Goal: Find specific page/section: Find specific page/section

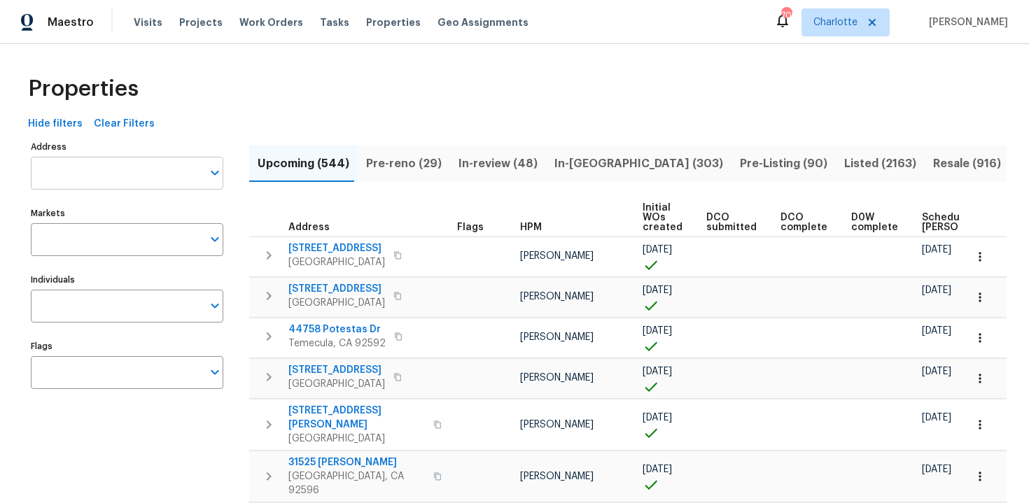
click at [129, 176] on input "Address" at bounding box center [116, 173] width 171 height 33
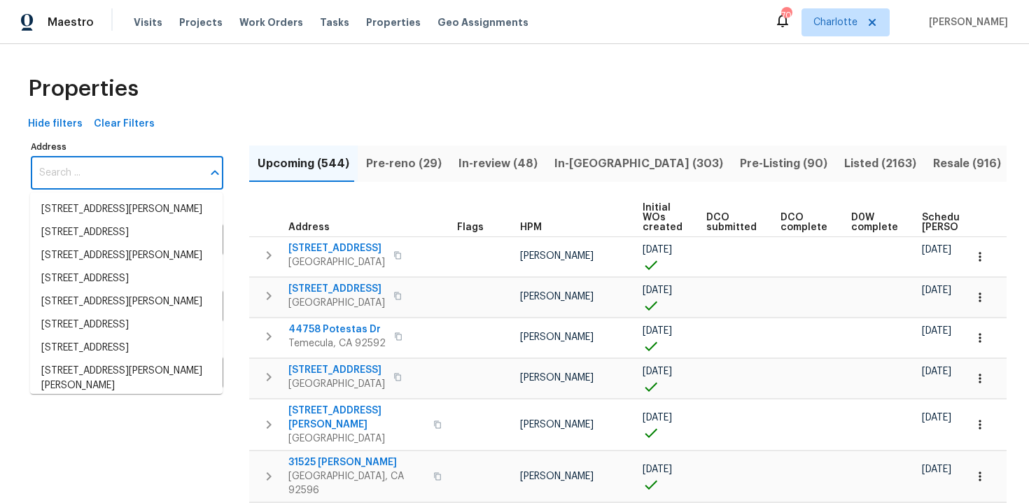
paste input "[STREET_ADDRESS]"
type input "[STREET_ADDRESS]"
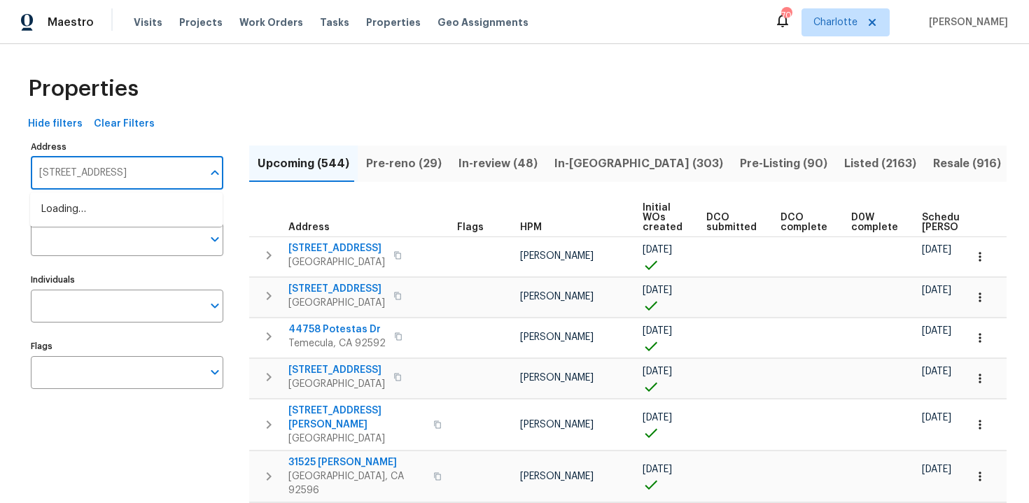
scroll to position [0, 8]
click at [125, 204] on li "2931 Two Lake Cir Atlanta GA 30349" at bounding box center [126, 209] width 192 height 23
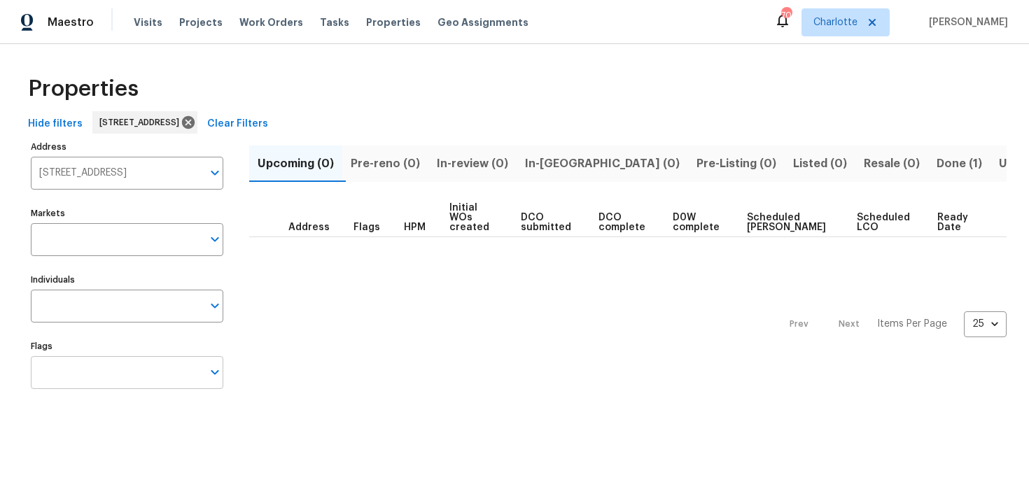
click at [108, 377] on input "Flags" at bounding box center [116, 372] width 171 height 33
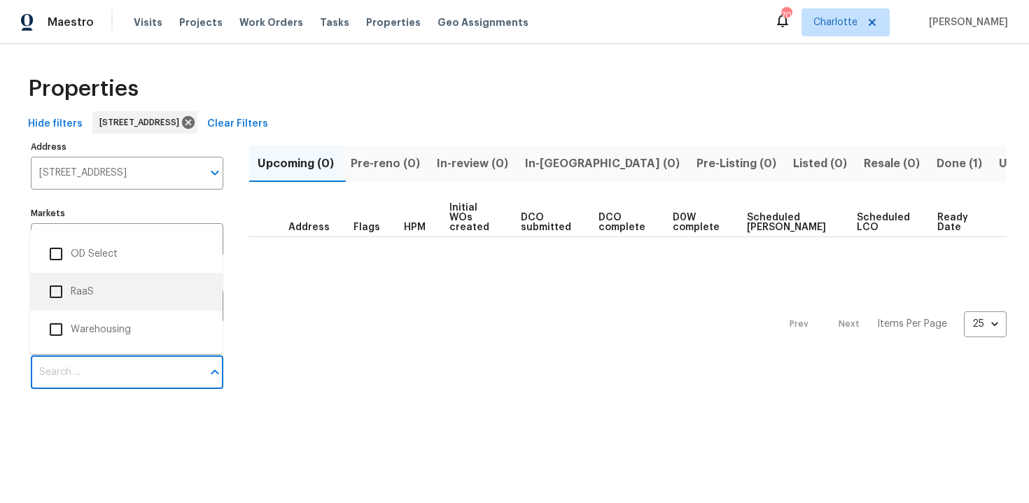
click at [88, 294] on li "RaaS" at bounding box center [126, 291] width 170 height 29
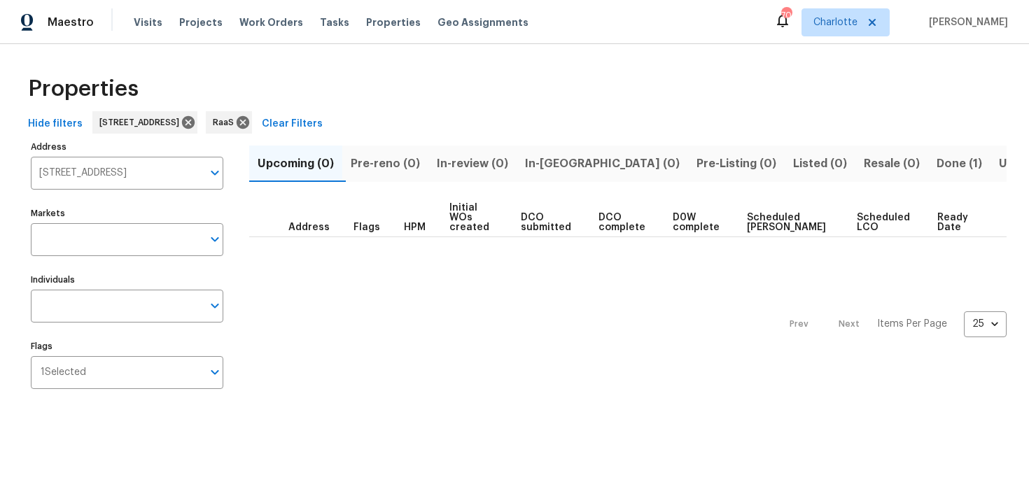
click at [937, 159] on span "Done (1)" at bounding box center [959, 164] width 45 height 20
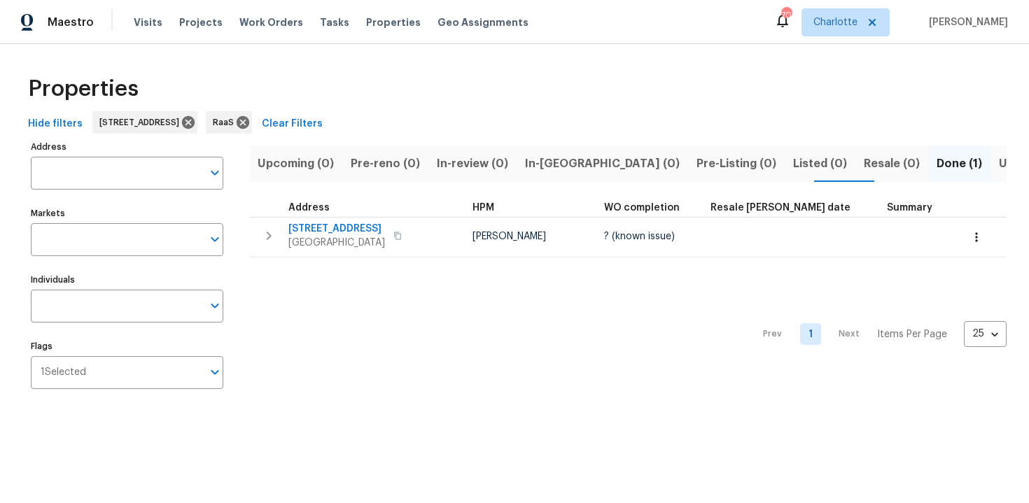
type input "2931 Two Lake Cir Atlanta GA 30349"
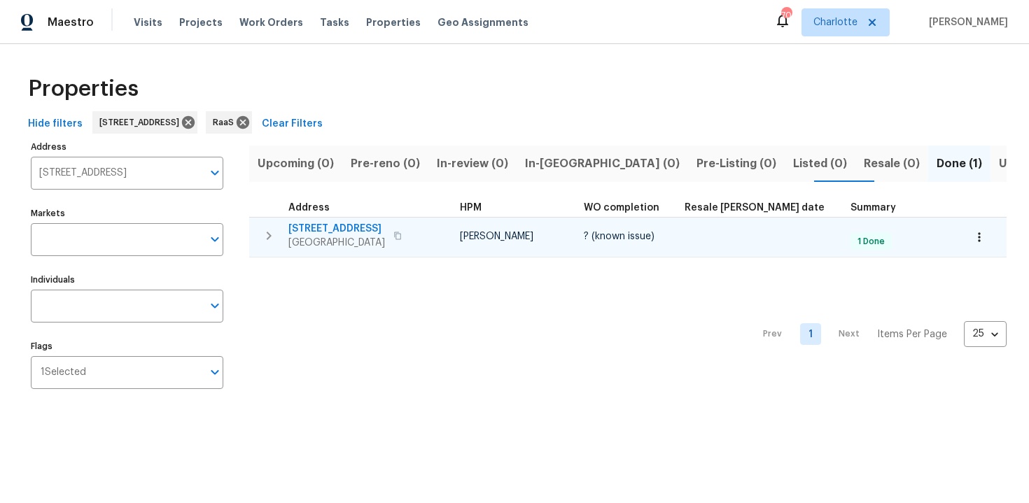
click at [419, 226] on div "2931 Two Lake Cir Atlanta, GA 30349" at bounding box center [366, 236] width 157 height 28
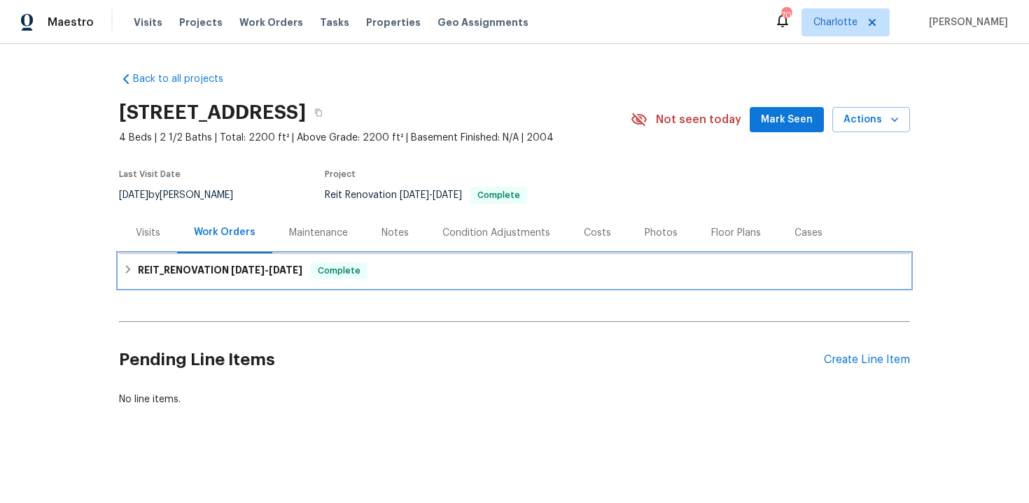
click at [466, 265] on div "REIT_RENOVATION [DATE] - [DATE] Complete" at bounding box center [514, 270] width 783 height 17
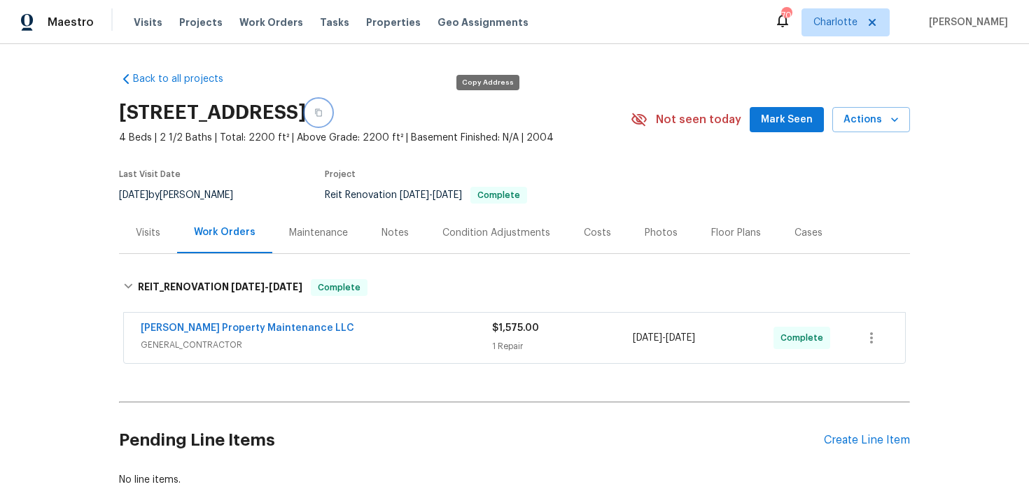
click at [322, 110] on icon "button" at bounding box center [318, 113] width 7 height 8
click at [323, 115] on icon "button" at bounding box center [318, 112] width 8 height 8
click at [323, 113] on icon "button" at bounding box center [318, 112] width 8 height 8
